Goal: Information Seeking & Learning: Learn about a topic

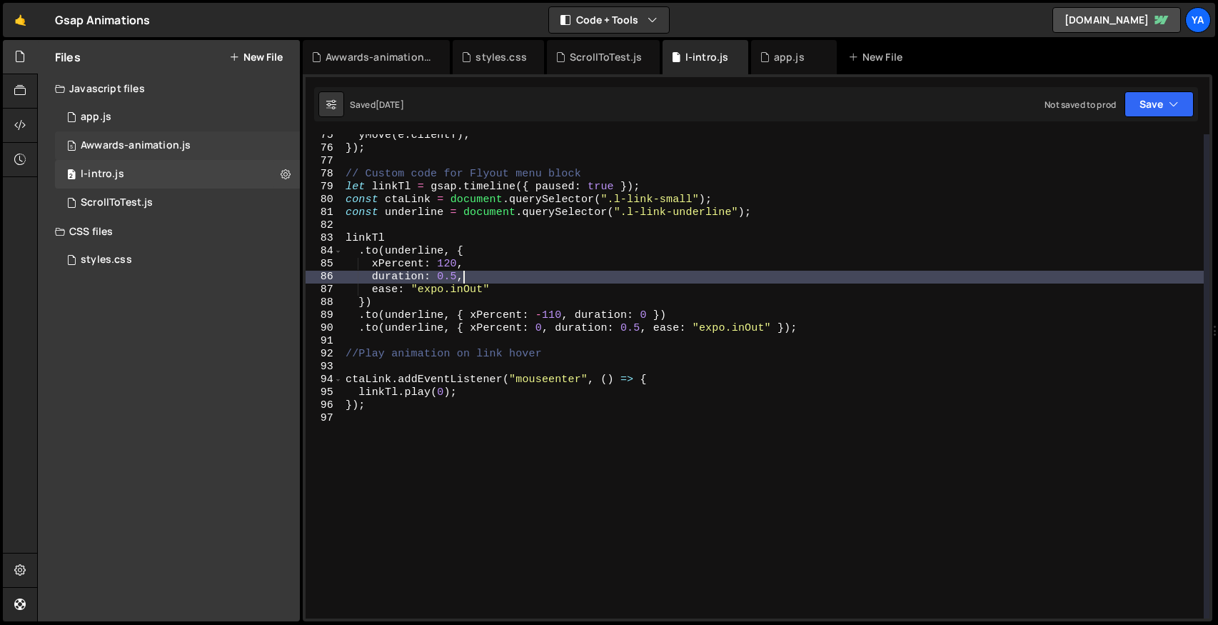
scroll to position [11462, 0]
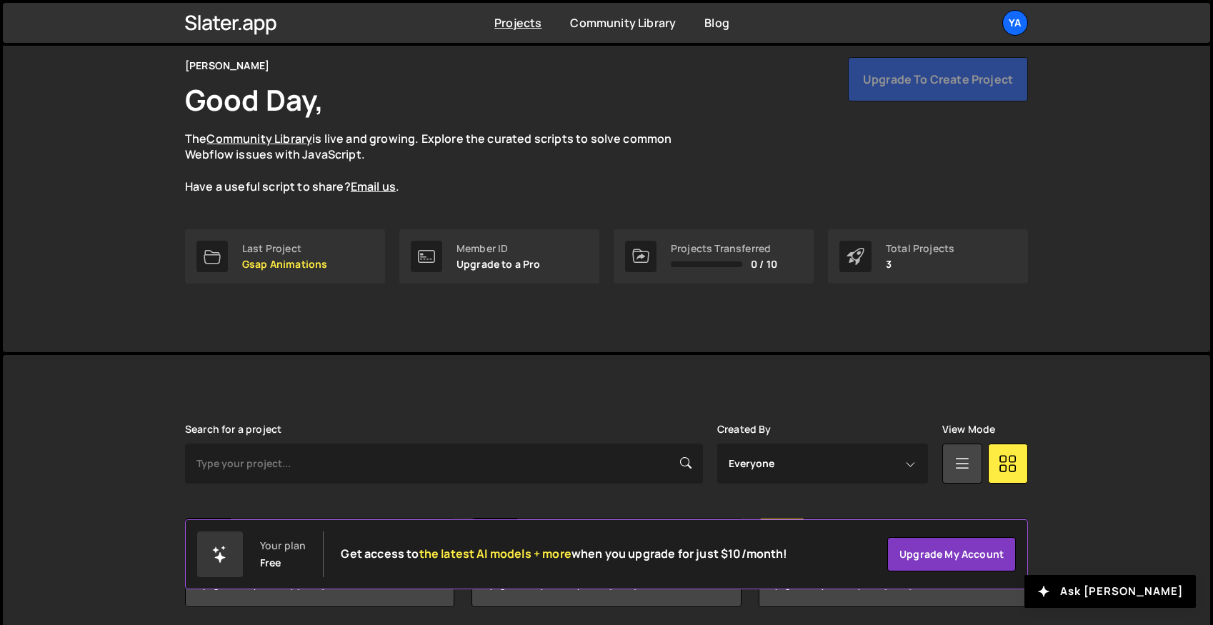
scroll to position [111, 0]
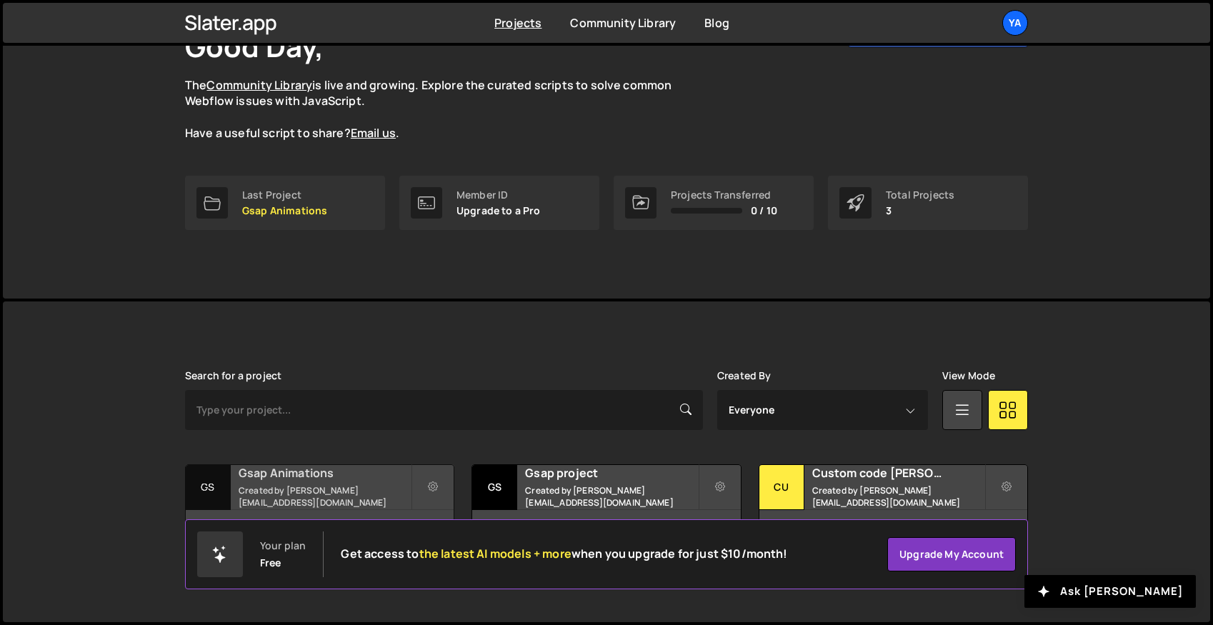
click at [332, 494] on small "Created by amyahyacoup@gmail.com" at bounding box center [325, 496] width 172 height 24
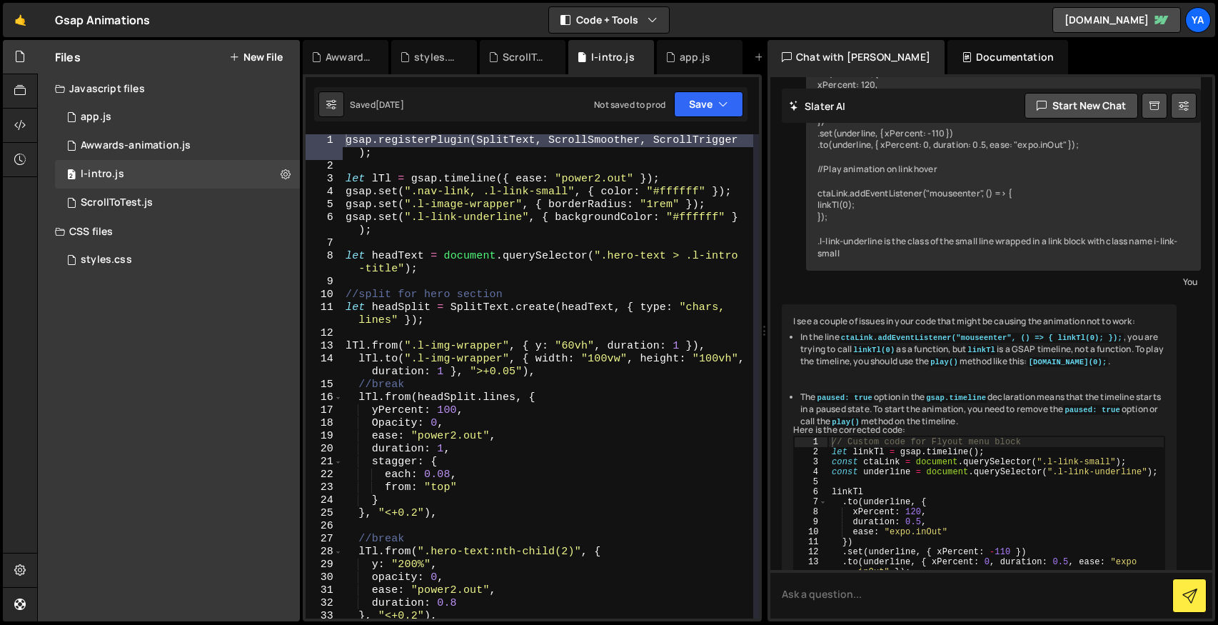
scroll to position [2702, 0]
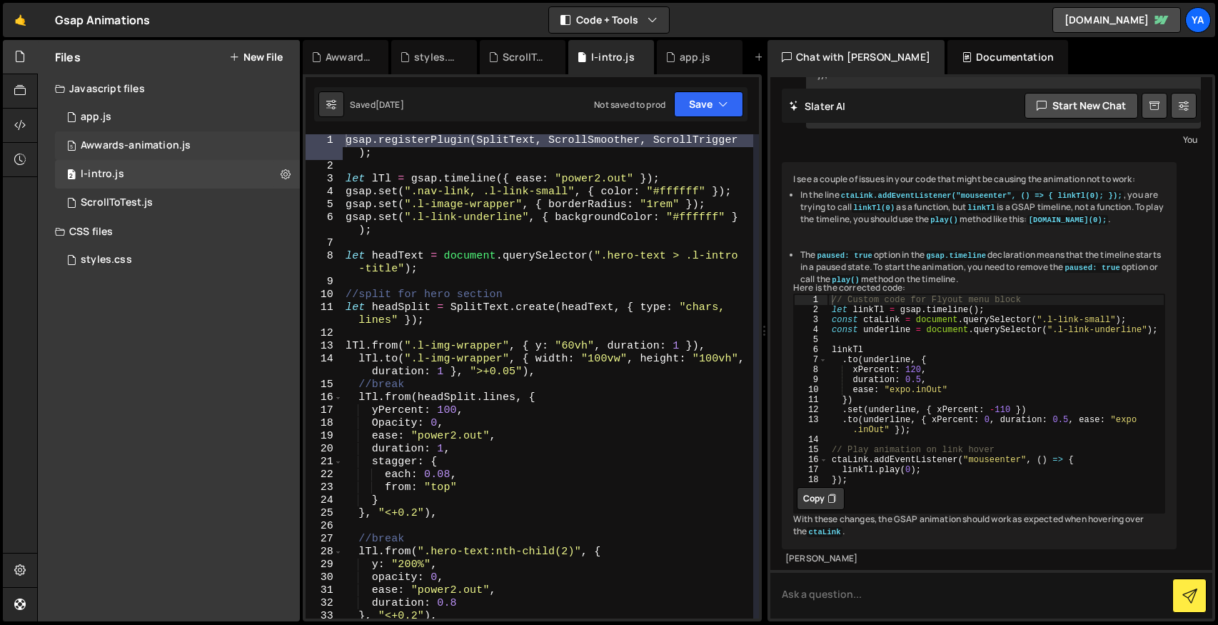
click at [142, 141] on div "Awwards-animation.js" at bounding box center [136, 145] width 110 height 13
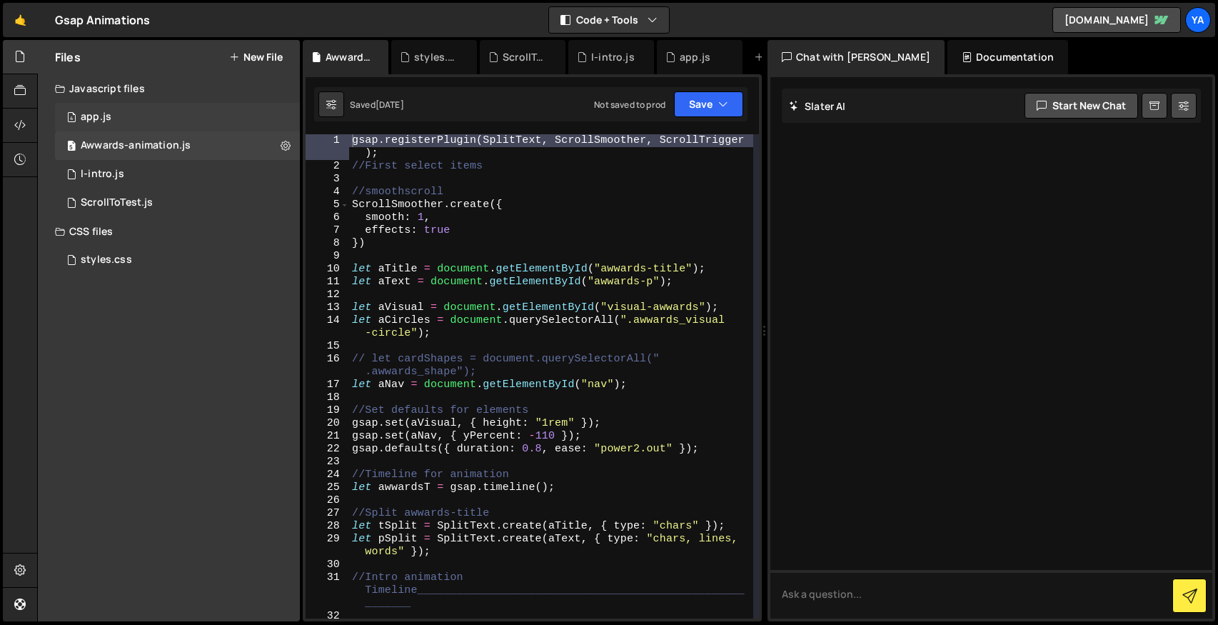
click at [146, 110] on div "4 app.js 0" at bounding box center [177, 117] width 245 height 29
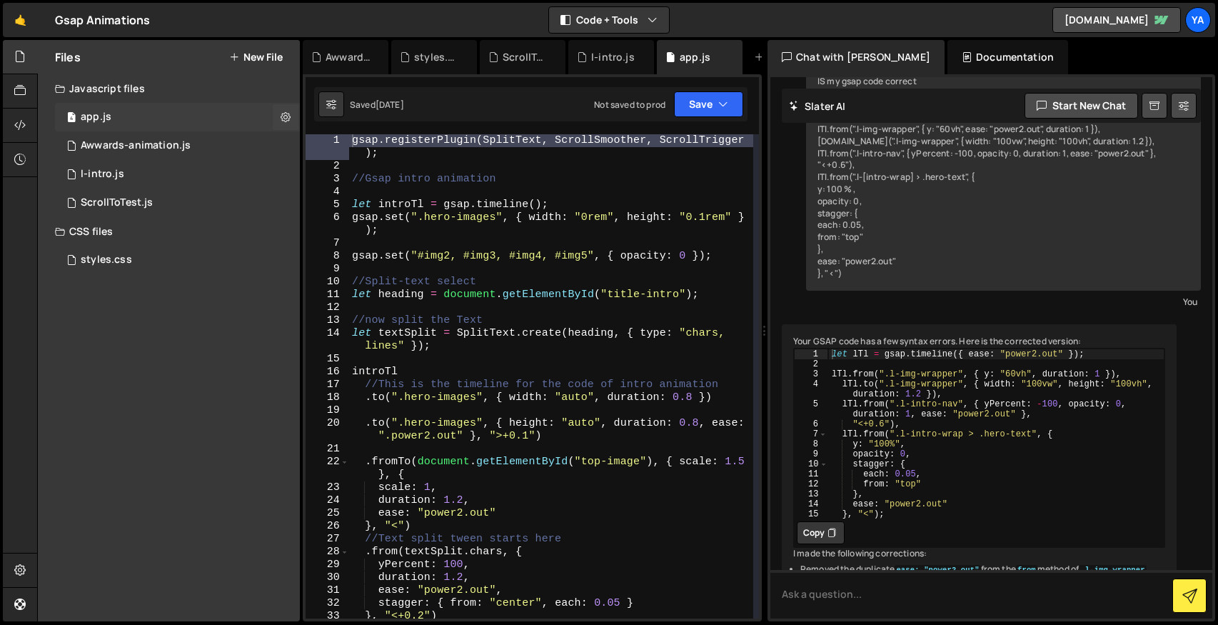
scroll to position [405, 0]
